Goal: Check status: Check status

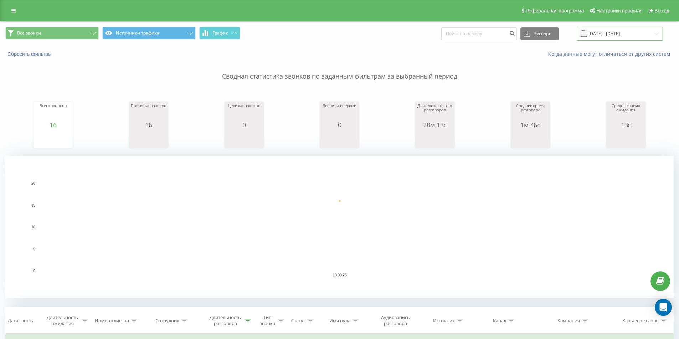
click at [622, 34] on input "[DATE] - [DATE]" at bounding box center [619, 34] width 86 height 14
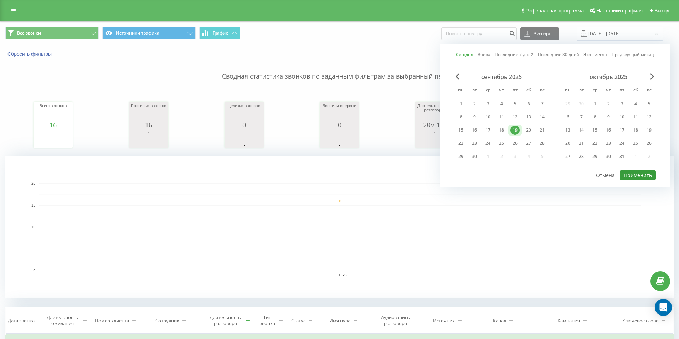
drag, startPoint x: 632, startPoint y: 175, endPoint x: 606, endPoint y: 177, distance: 26.0
click at [631, 176] on button "Применить" at bounding box center [637, 175] width 36 height 10
